Goal: Browse casually: Explore the website without a specific task or goal

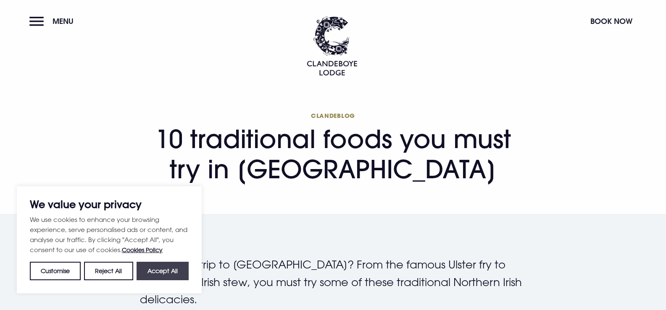
click at [171, 268] on button "Accept All" at bounding box center [163, 271] width 52 height 18
checkbox input "true"
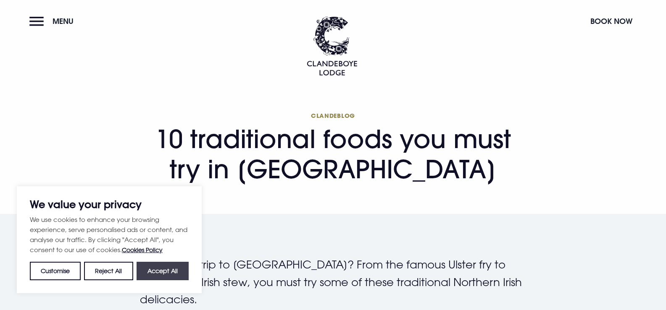
checkbox input "true"
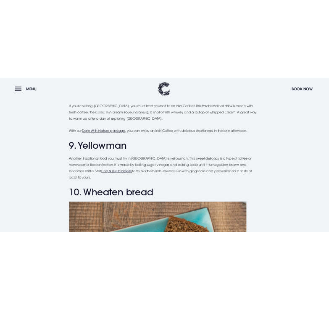
scroll to position [1876, 0]
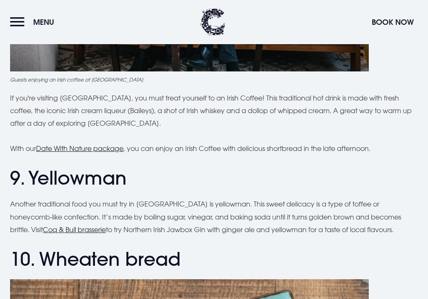
click at [254, 34] on header "Menu Book Now" at bounding box center [214, 22] width 428 height 44
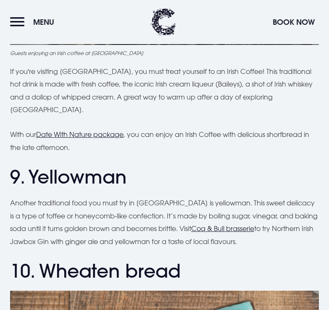
click at [121, 9] on header "Menu Book Now" at bounding box center [164, 22] width 329 height 44
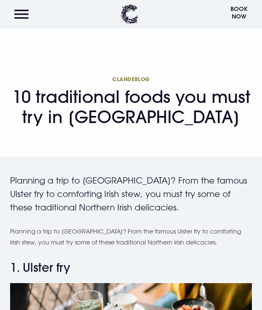
scroll to position [0, 0]
